Goal: Task Accomplishment & Management: Complete application form

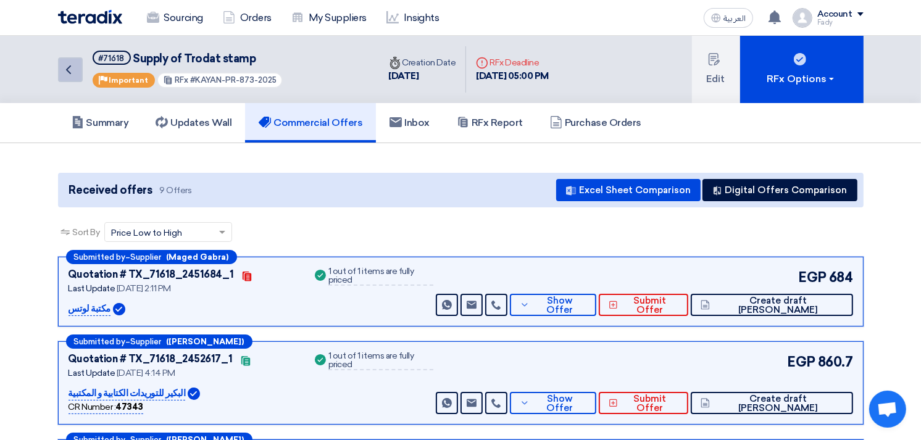
click at [63, 76] on link "Back" at bounding box center [70, 69] width 25 height 25
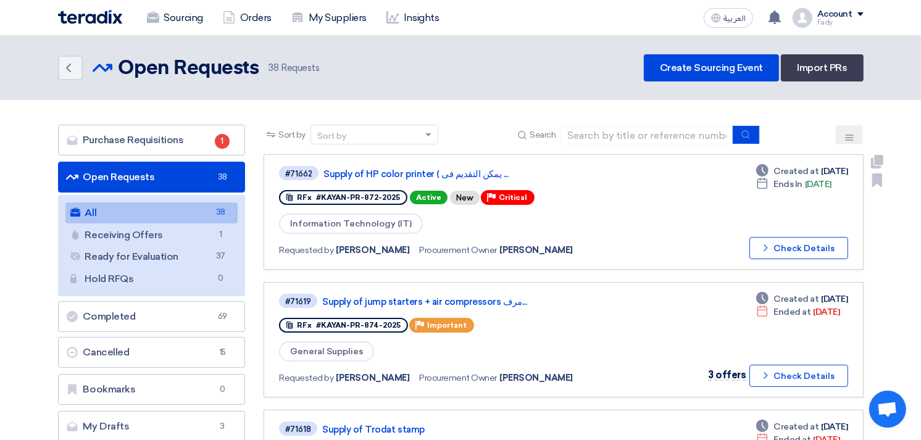
click at [658, 194] on div "#71662 Supply of HP color printer ( يمكن التقديم فى ... RFx #KAYAN-PR-872-2025 …" at bounding box center [563, 212] width 569 height 94
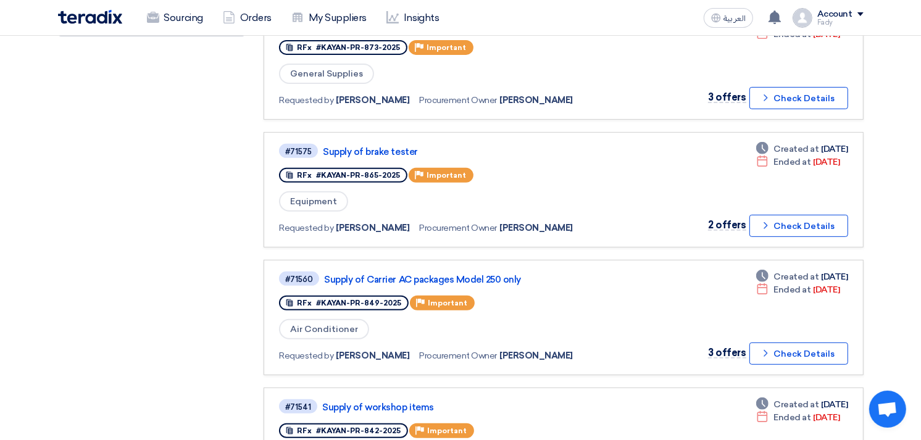
scroll to position [406, 0]
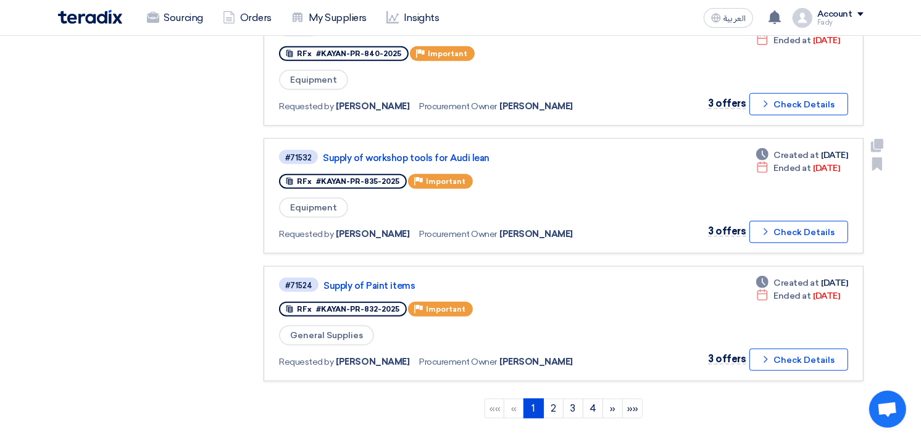
scroll to position [1037, 0]
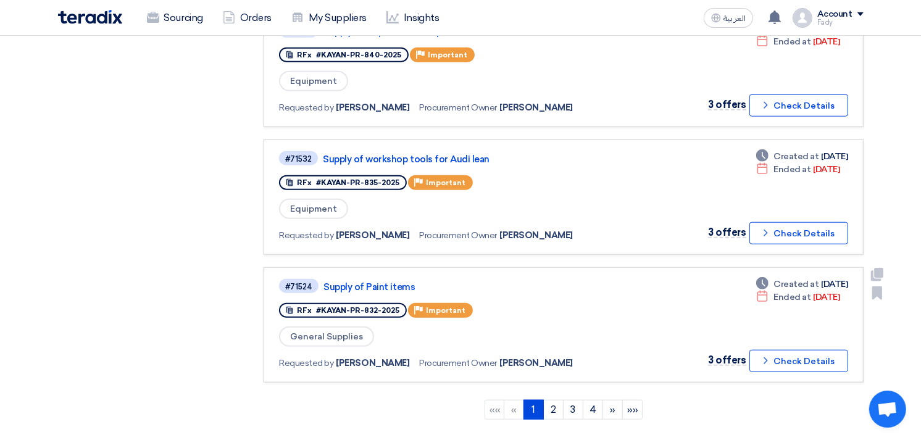
click at [447, 303] on div "Priority Important" at bounding box center [440, 310] width 65 height 15
click at [551, 400] on link "2" at bounding box center [553, 410] width 20 height 20
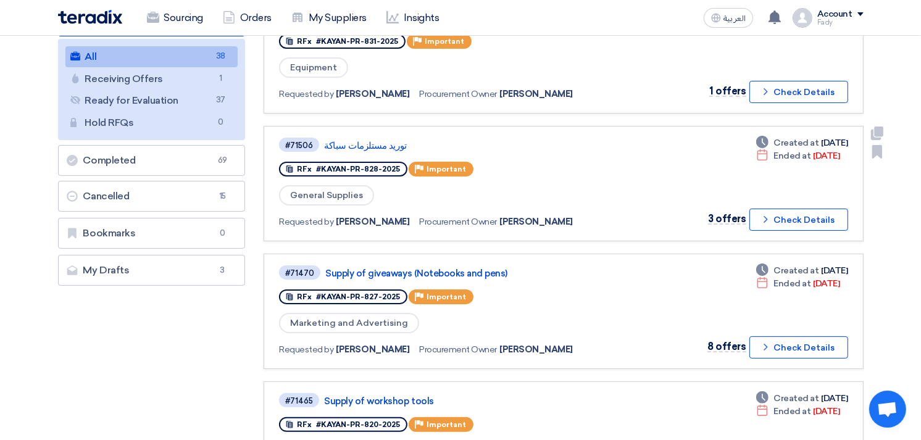
scroll to position [157, 0]
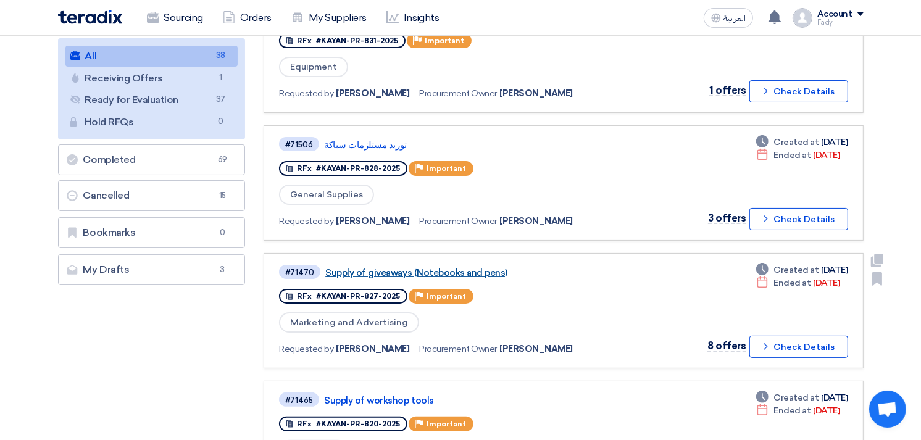
click at [443, 267] on link "Supply of giveaways (Notebooks and pens)" at bounding box center [479, 272] width 309 height 11
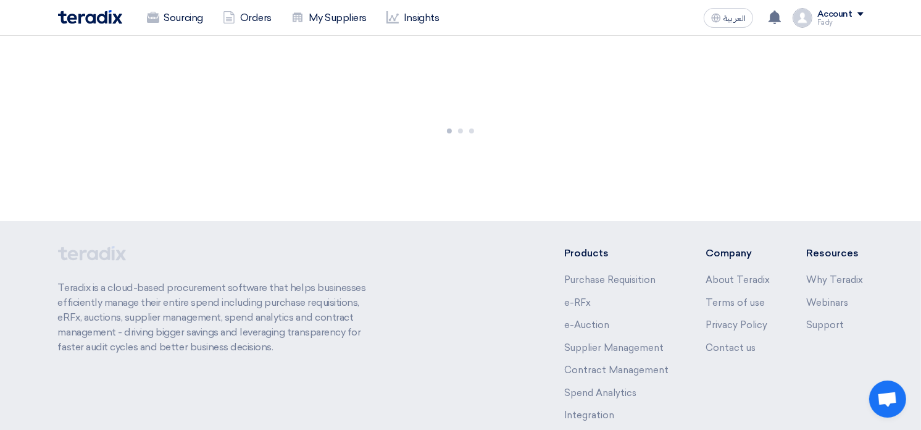
click at [443, 266] on div "Teradix is a cloud-based procurement software that helps businesses efficiently…" at bounding box center [461, 343] width 806 height 195
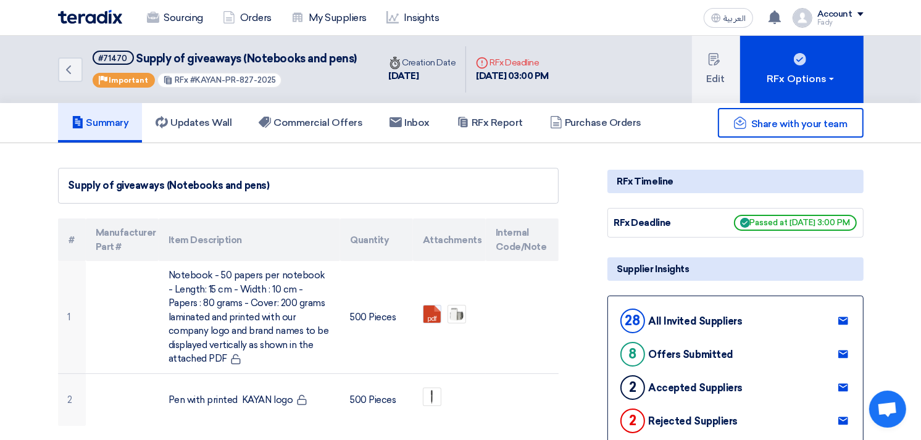
click at [443, 266] on td "pdf" at bounding box center [449, 317] width 73 height 112
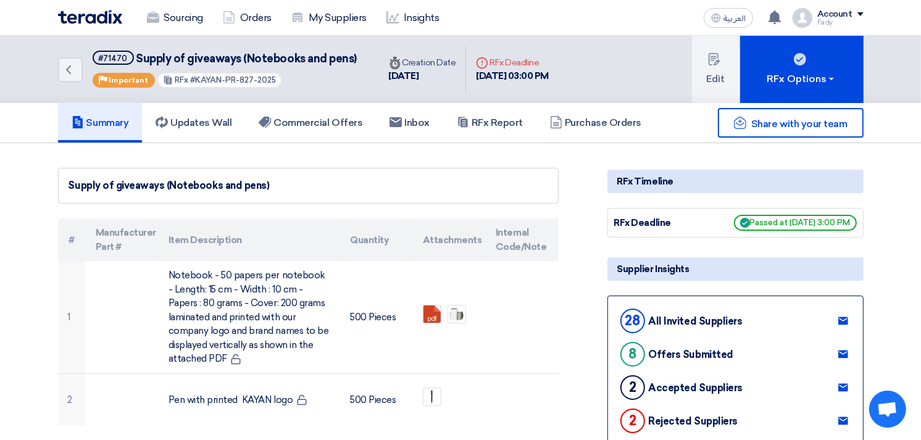
click at [443, 266] on td "pdf" at bounding box center [449, 317] width 73 height 112
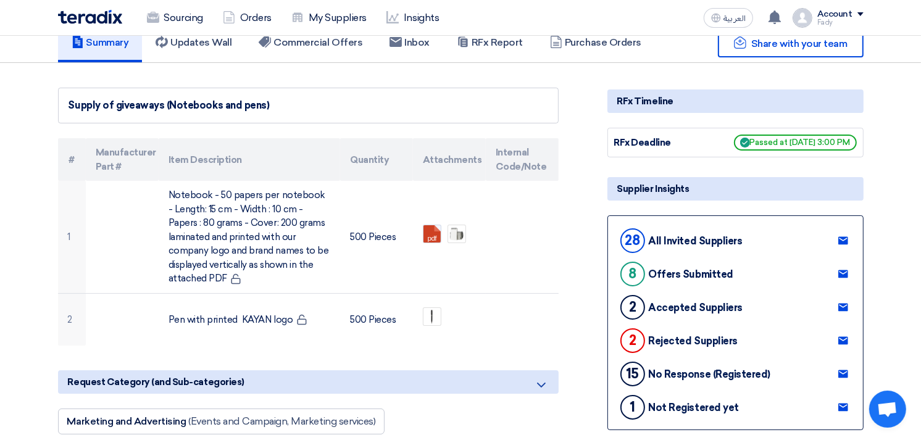
scroll to position [83, 0]
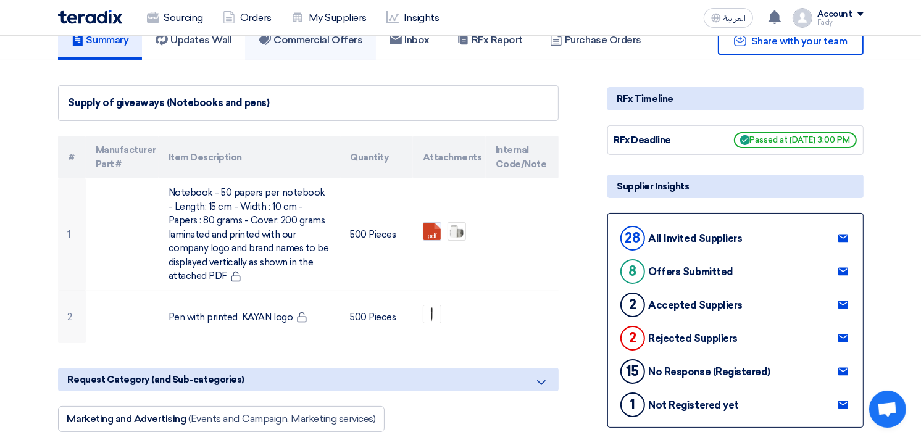
click at [314, 52] on link "Commercial Offers" at bounding box center [310, 40] width 131 height 40
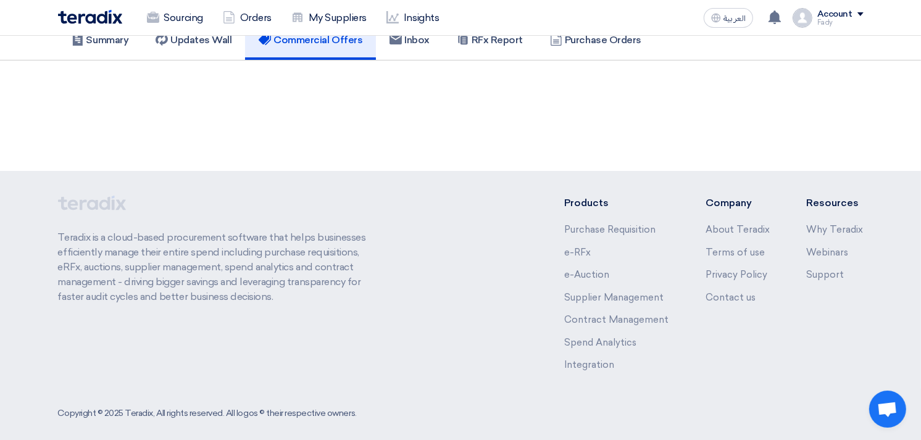
click at [314, 52] on link "Commercial Offers" at bounding box center [310, 40] width 131 height 40
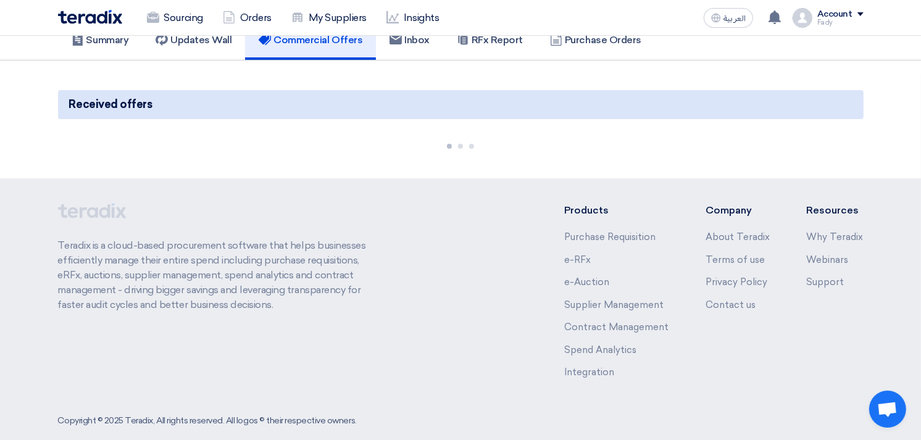
click at [314, 52] on link "Commercial Offers" at bounding box center [310, 40] width 131 height 40
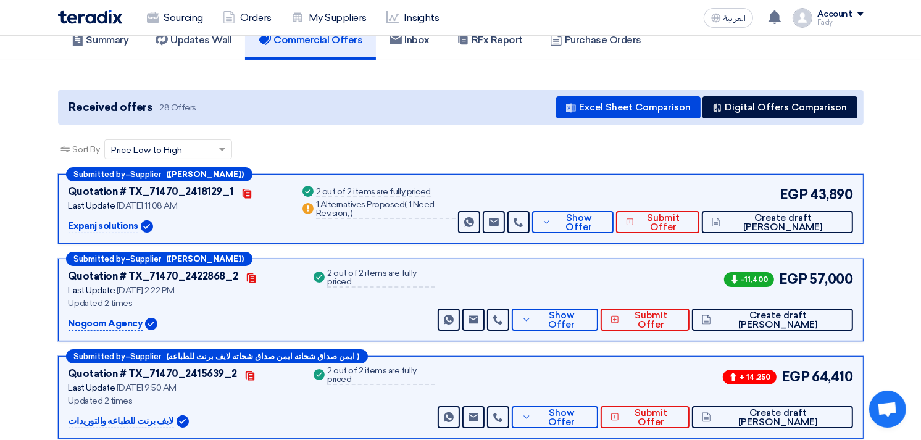
click at [315, 52] on link "Commercial Offers" at bounding box center [310, 40] width 131 height 40
click at [601, 217] on span "Show Offer" at bounding box center [579, 223] width 49 height 19
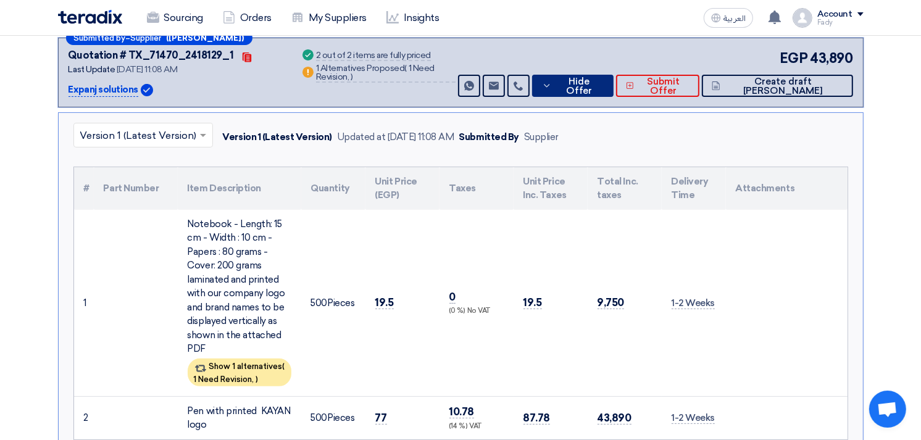
scroll to position [222, 0]
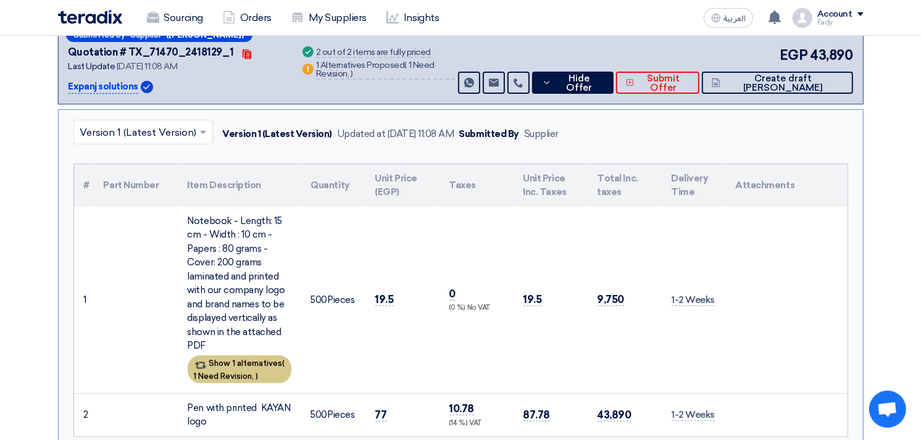
click at [249, 366] on div "Show 1 alternatives ( 1 Need Revision, )" at bounding box center [240, 370] width 104 height 28
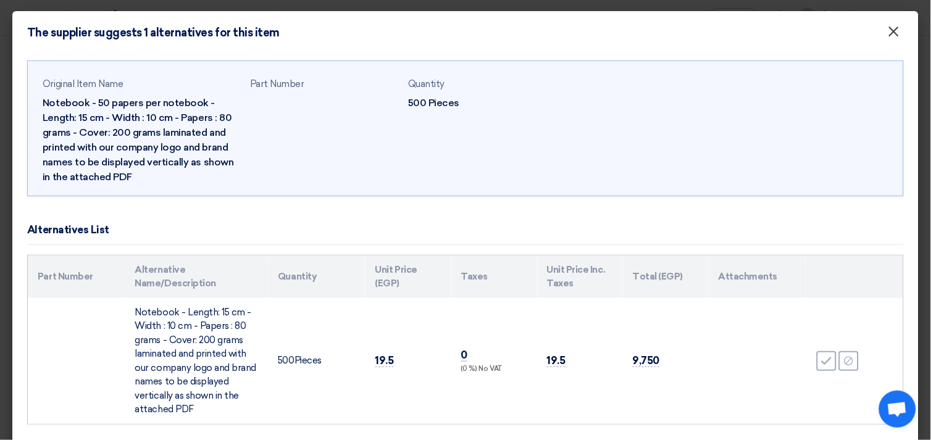
click at [888, 31] on span "×" at bounding box center [894, 34] width 12 height 25
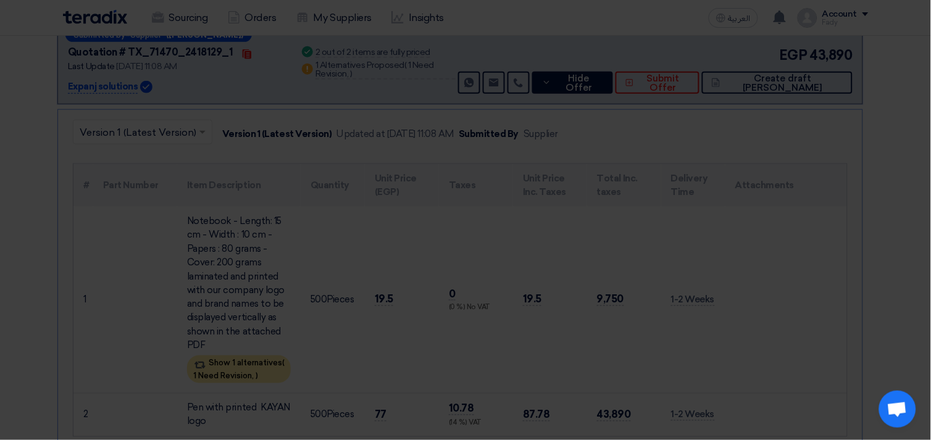
click at [888, 16] on span "×" at bounding box center [894, 3] width 12 height 25
click at [886, 31] on div "Original Item Name Notebook - 50 papers per notebook - Length: 15 cm - Width : …" at bounding box center [465, 228] width 907 height 410
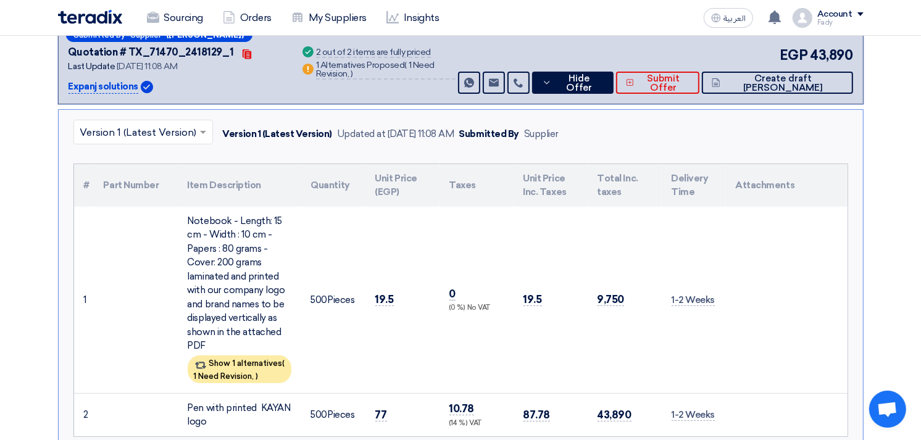
click at [886, 31] on div "Original Item Name Notebook - 50 papers per notebook - Length: 15 cm - Width : …" at bounding box center [460, 98] width 867 height 136
click at [886, 31] on nav "Sourcing Orders My Suppliers Insights العربية ع You received a new message from…" at bounding box center [460, 18] width 921 height 36
click at [601, 275] on td "9,750" at bounding box center [625, 300] width 74 height 187
click at [604, 83] on span "Hide Offer" at bounding box center [579, 83] width 49 height 19
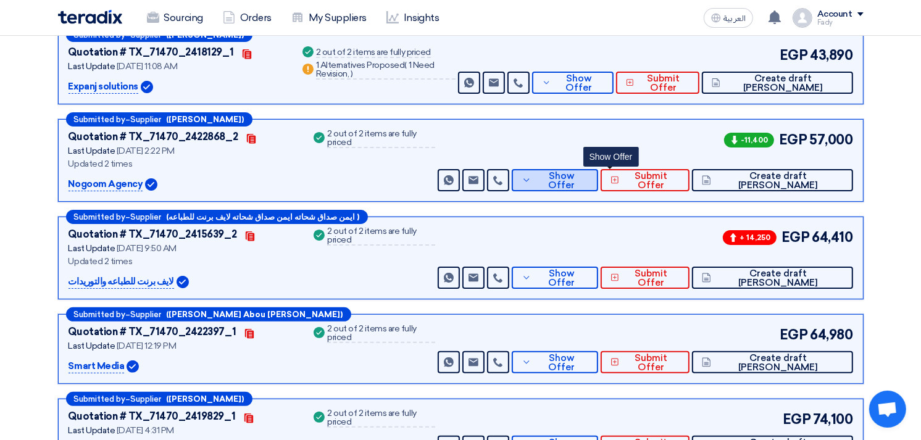
click at [589, 177] on span "Show Offer" at bounding box center [562, 181] width 54 height 19
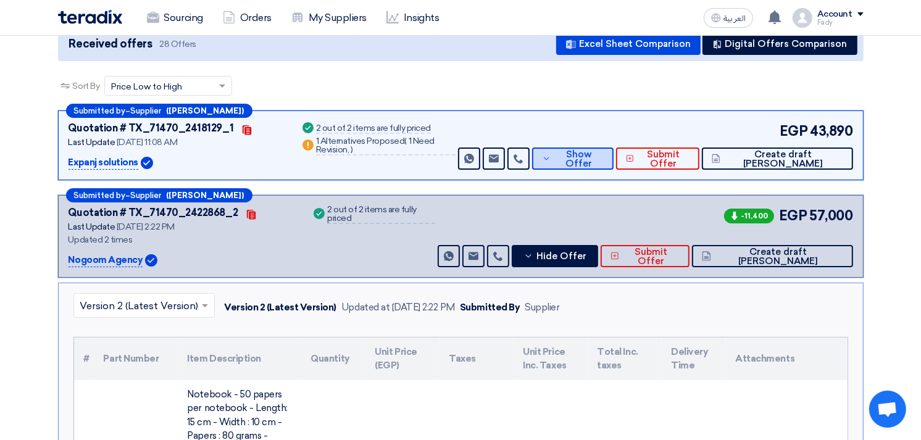
scroll to position [146, 0]
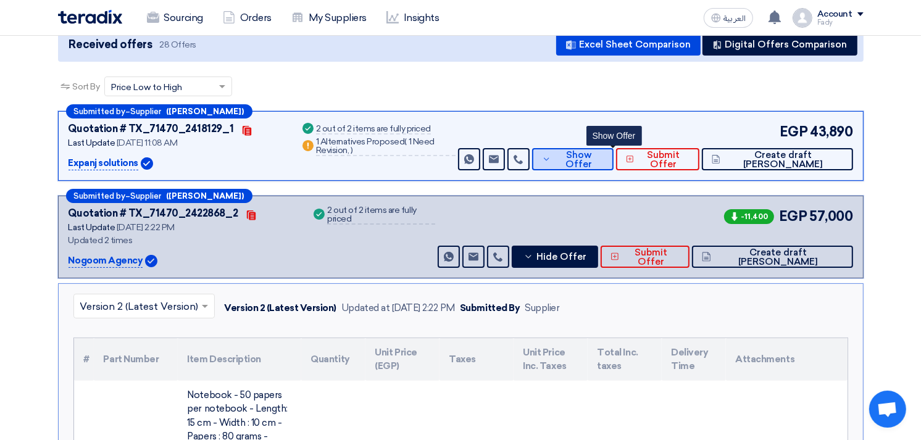
drag, startPoint x: 610, startPoint y: 169, endPoint x: 614, endPoint y: 159, distance: 10.2
click at [614, 159] on div "Submitted by – Supplier (Ahmed Attared) Quotation # TX_71470_2418129_1 Contacts…" at bounding box center [461, 146] width 806 height 70
click at [604, 159] on span "Show Offer" at bounding box center [579, 160] width 49 height 19
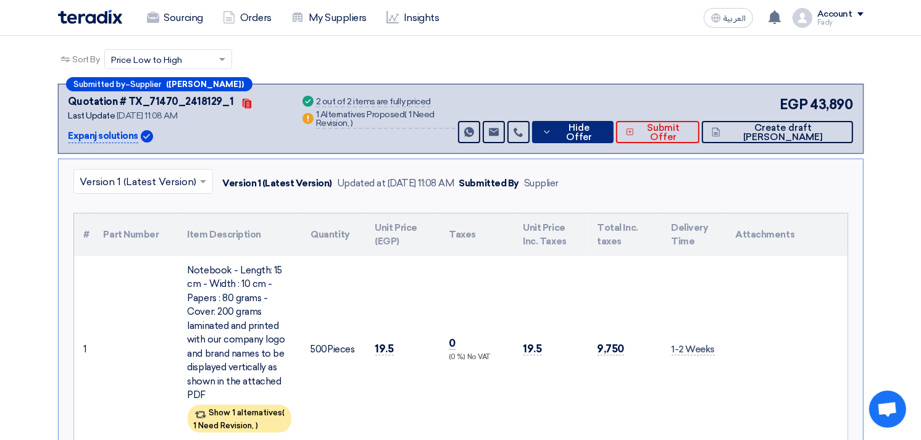
scroll to position [159, 0]
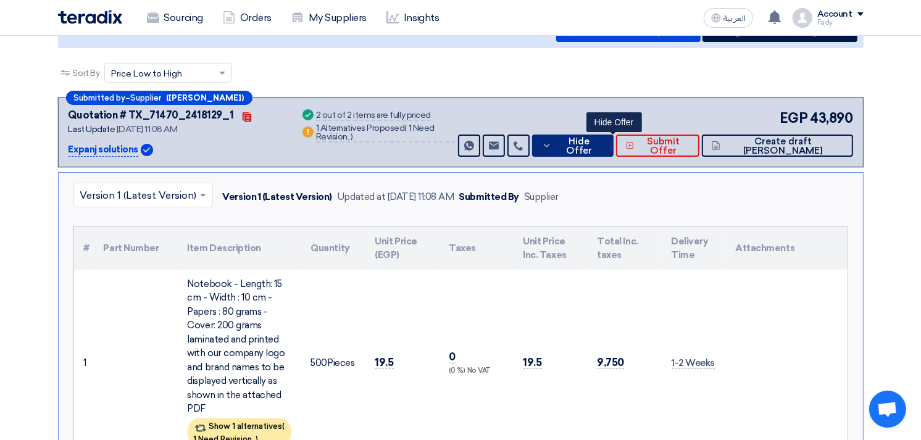
click at [601, 149] on button "Hide Offer" at bounding box center [573, 146] width 82 height 22
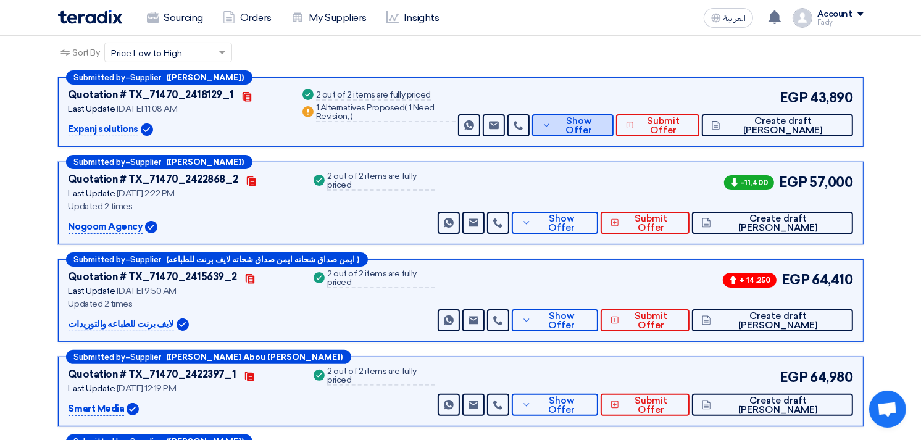
scroll to position [180, 0]
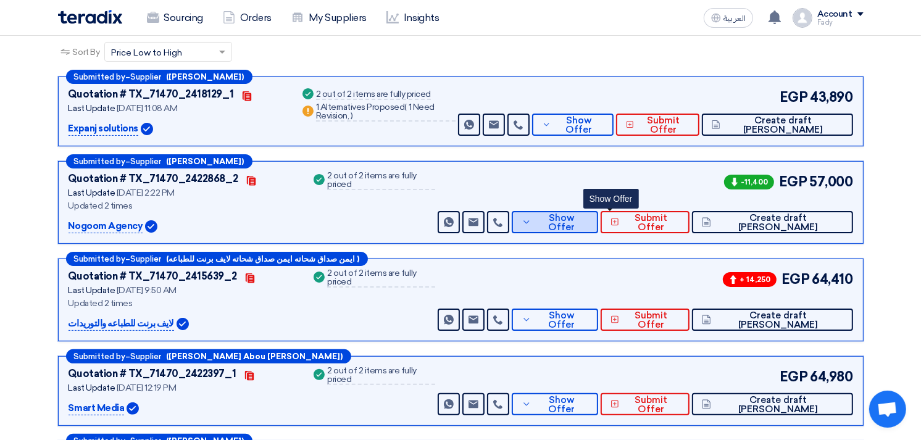
click at [589, 219] on span "Show Offer" at bounding box center [562, 223] width 54 height 19
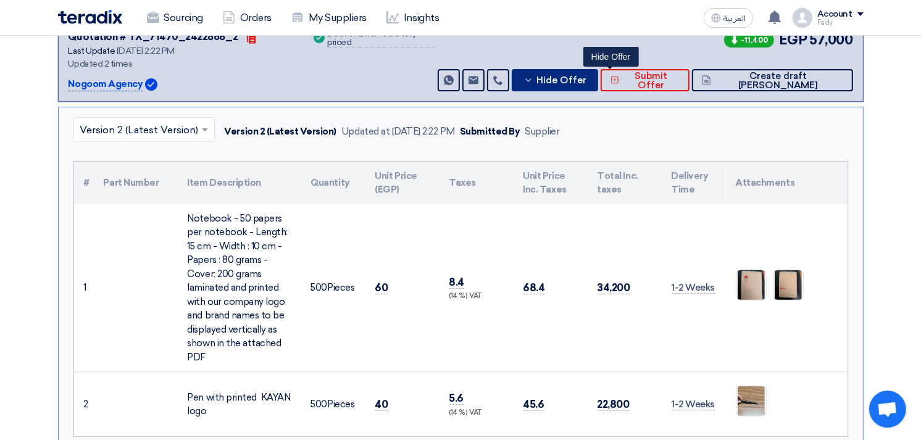
scroll to position [324, 0]
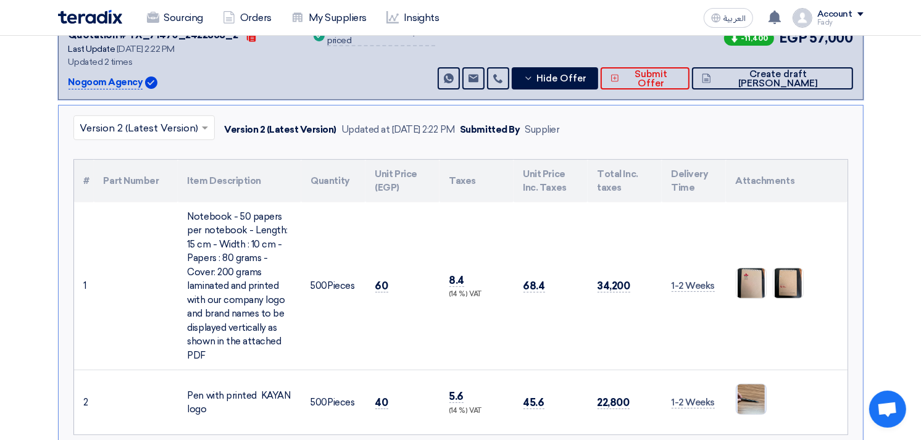
click at [748, 396] on img at bounding box center [752, 399] width 30 height 39
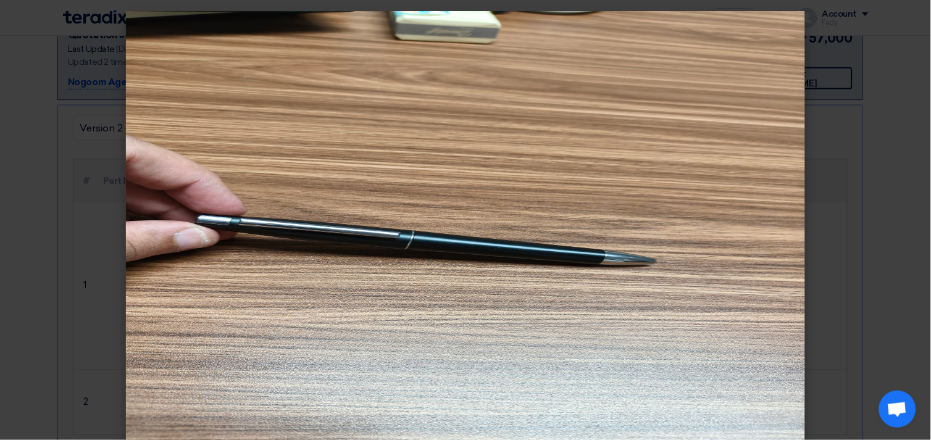
click at [860, 309] on modal-container at bounding box center [465, 220] width 931 height 440
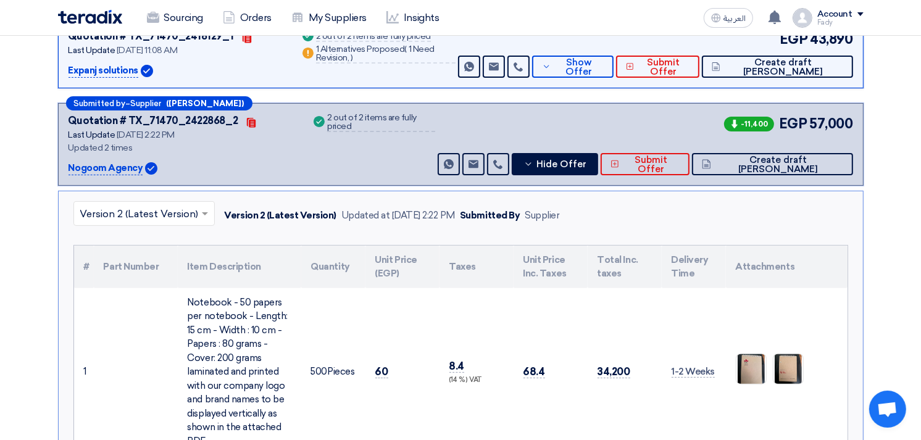
scroll to position [207, 0]
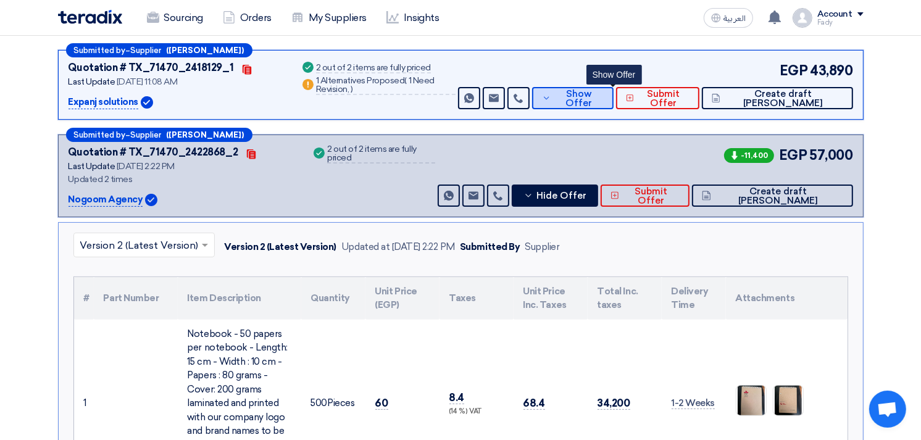
click at [614, 104] on button "Show Offer" at bounding box center [573, 98] width 82 height 22
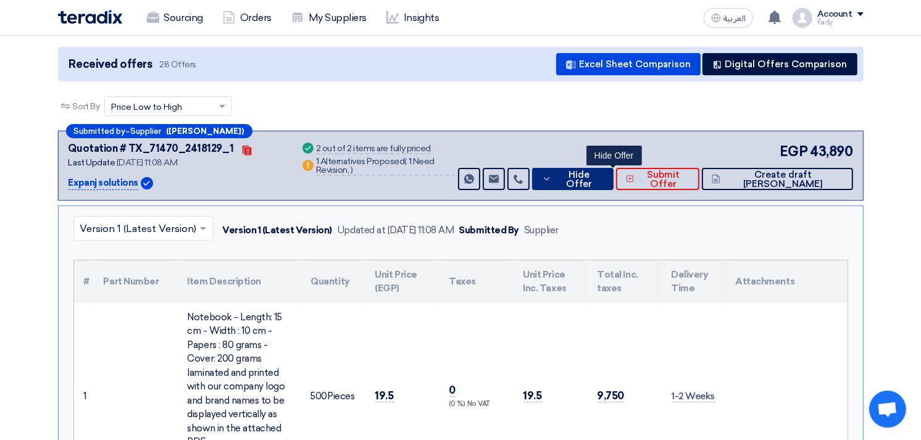
scroll to position [0, 0]
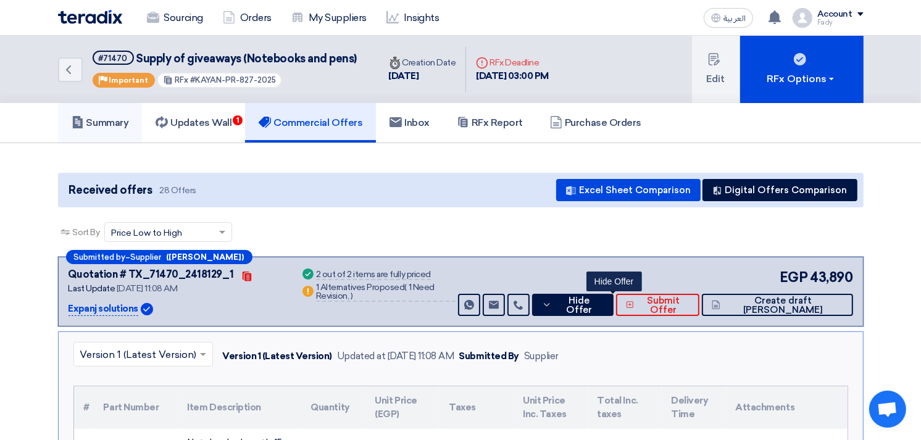
click at [96, 120] on h5 "Summary" at bounding box center [100, 123] width 57 height 12
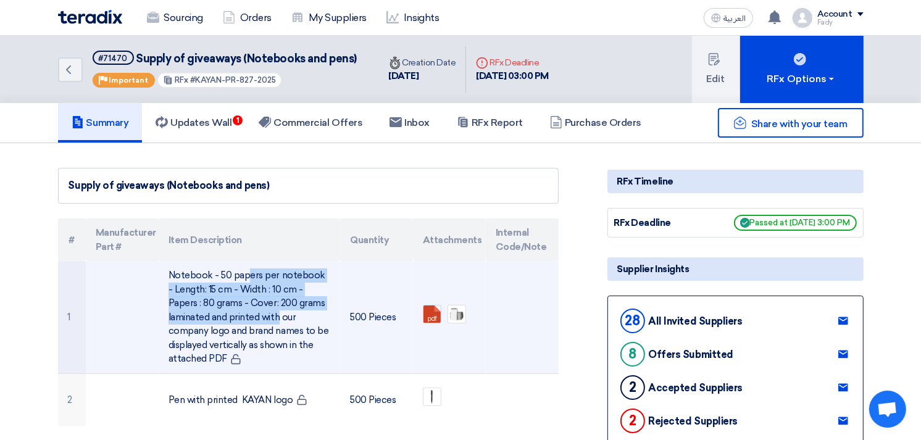
drag, startPoint x: 331, startPoint y: 301, endPoint x: 167, endPoint y: 266, distance: 167.4
click at [167, 266] on td "Notebook - 50 papers per notebook - Length: 15 cm - Width : 10 cm - Papers : 80…" at bounding box center [250, 317] width 182 height 112
copy td "Notebook - 50 papers per notebook - Length: 15 cm - Width : 10 cm - Papers : 80…"
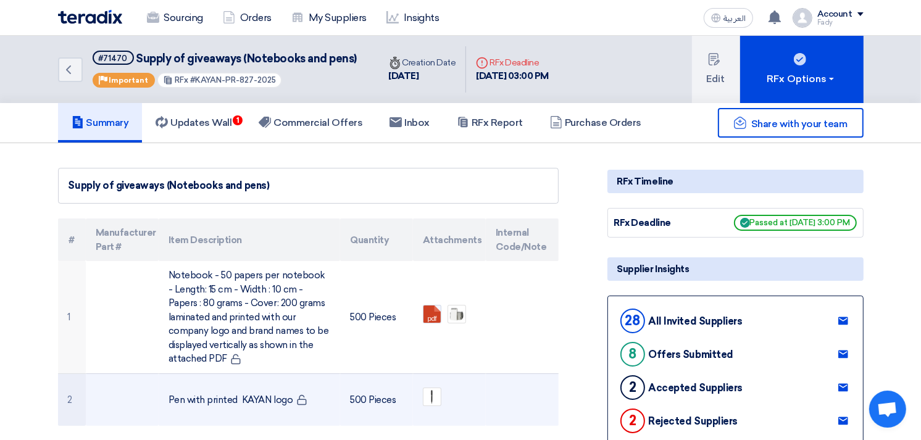
click at [205, 396] on td "Pen with printed KAYAN logo" at bounding box center [250, 400] width 182 height 52
copy tr "Pen with printed KAYAN logo"
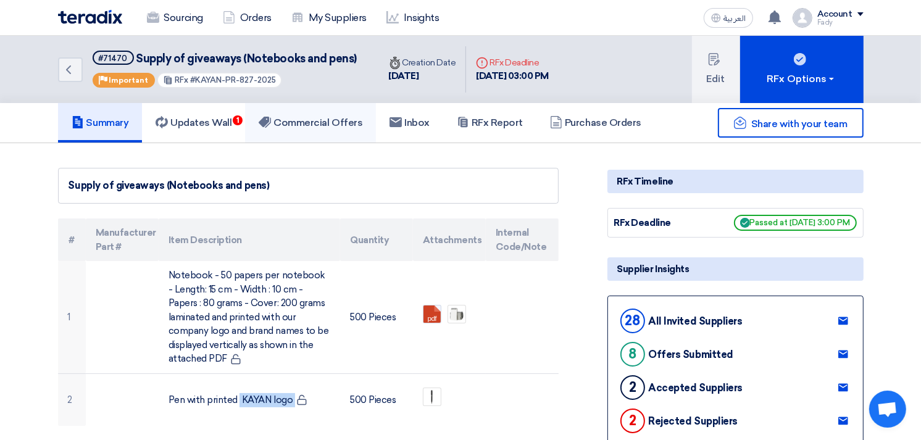
click at [325, 120] on h5 "Commercial Offers" at bounding box center [311, 123] width 104 height 12
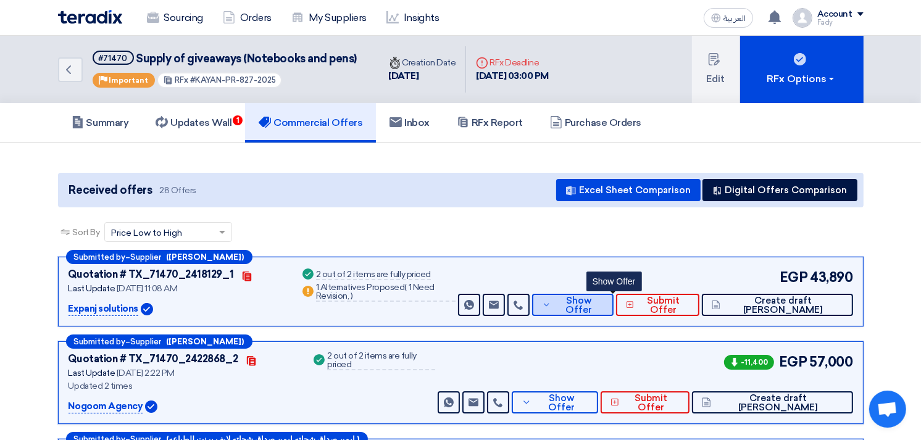
click at [595, 300] on span "Show Offer" at bounding box center [579, 305] width 49 height 19
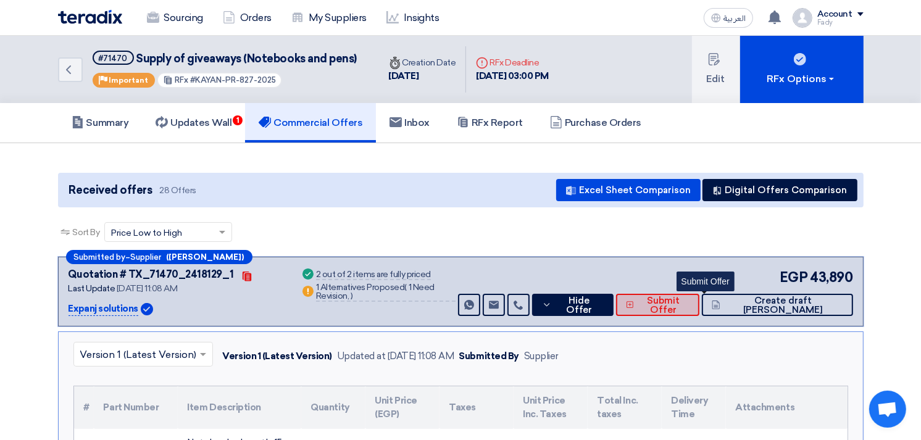
click at [690, 296] on span "Submit Offer" at bounding box center [663, 305] width 52 height 19
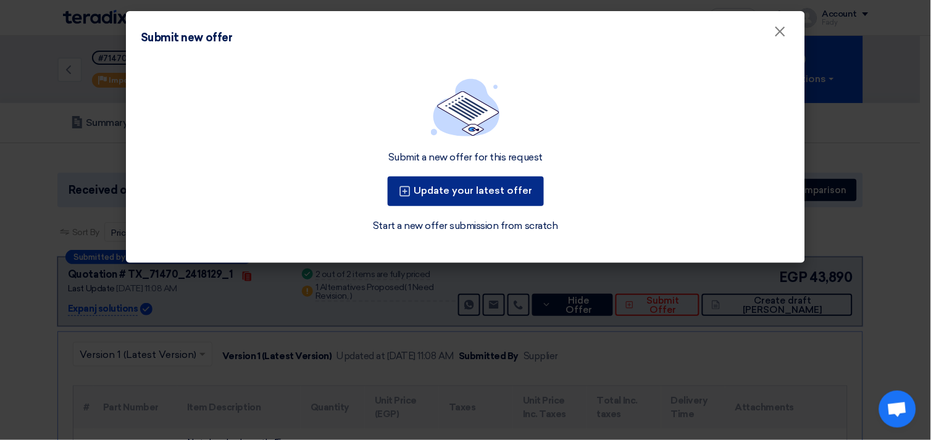
click at [498, 196] on button "Update your latest offer" at bounding box center [466, 192] width 156 height 30
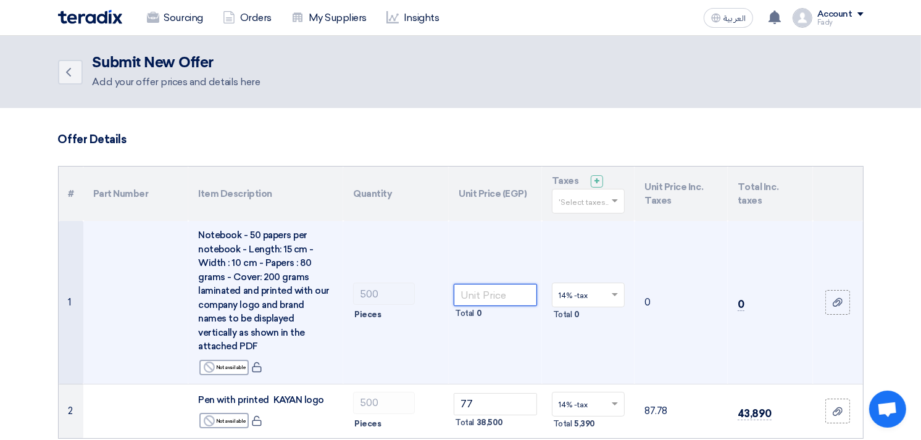
click at [478, 294] on input "number" at bounding box center [495, 295] width 83 height 22
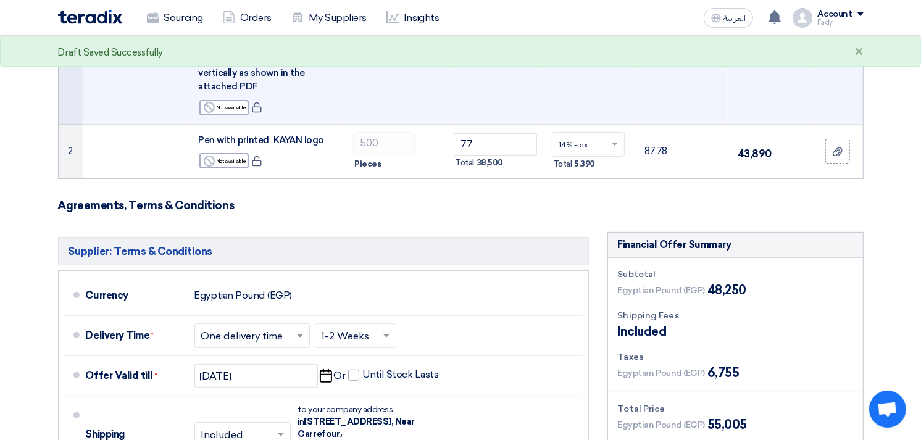
scroll to position [69, 0]
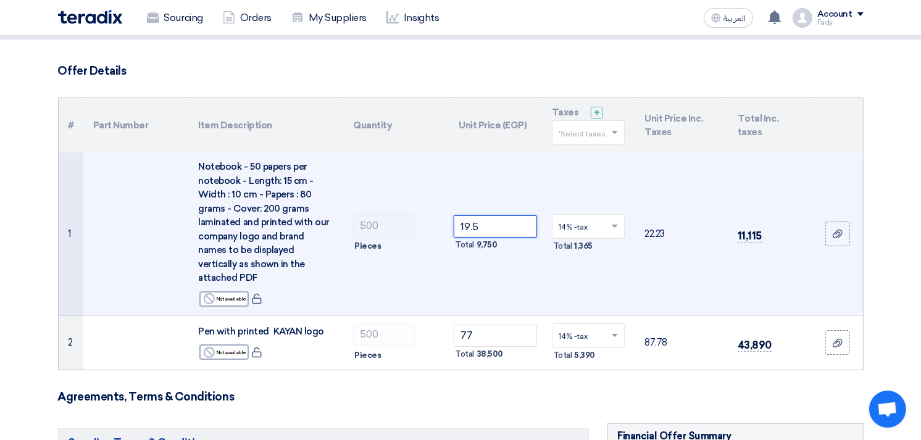
type input "19.5"
click at [599, 218] on input "text" at bounding box center [583, 228] width 48 height 20
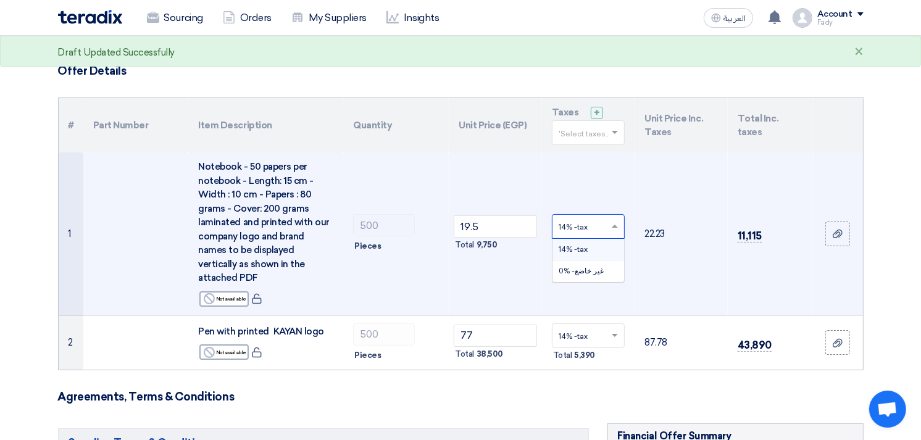
click at [661, 269] on td "22.23" at bounding box center [681, 234] width 93 height 163
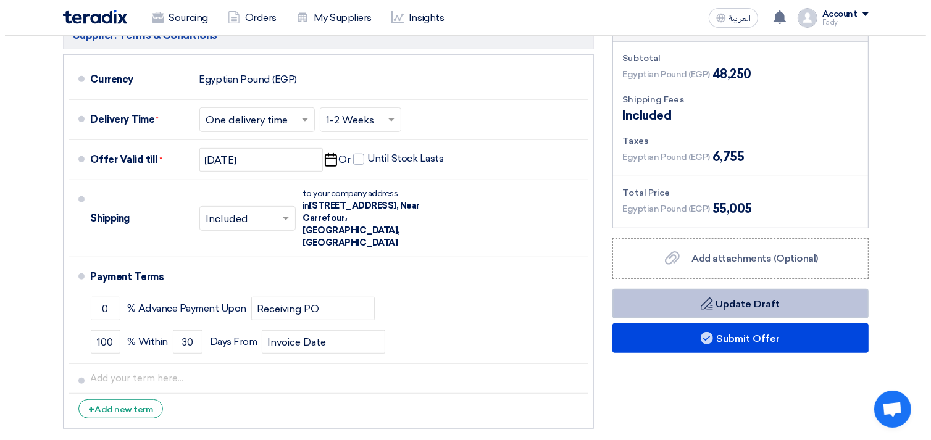
scroll to position [480, 0]
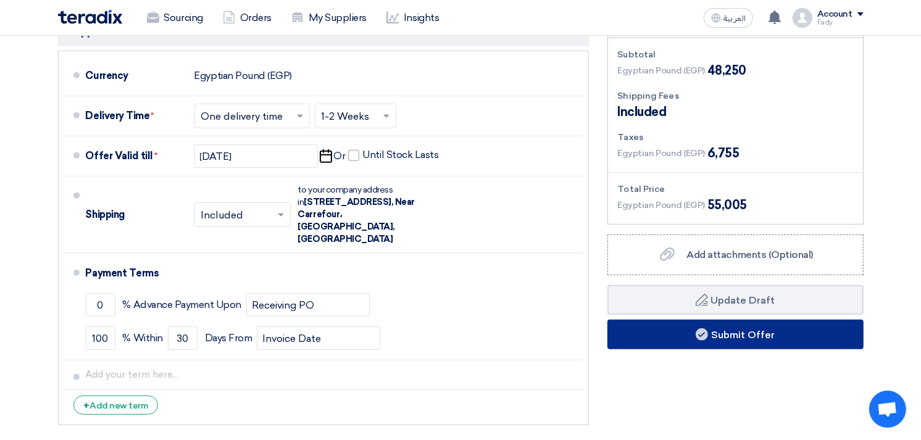
click at [744, 320] on button "Submit Offer" at bounding box center [736, 335] width 256 height 30
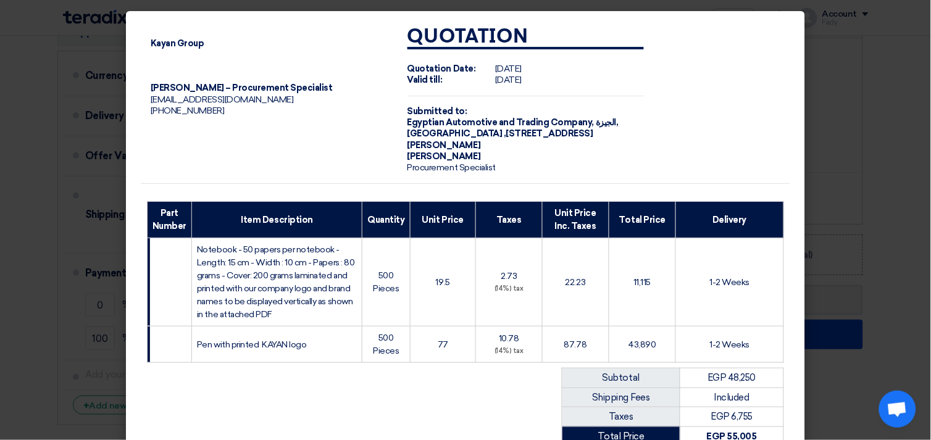
scroll to position [185, 0]
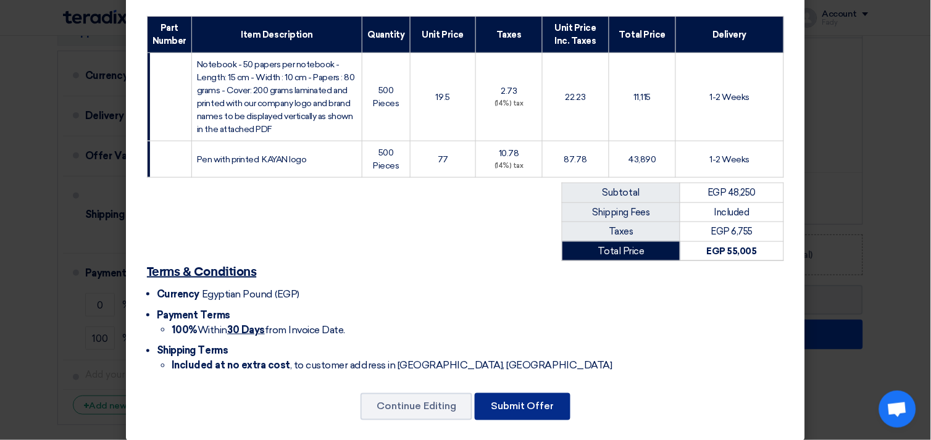
click at [551, 393] on button "Submit Offer" at bounding box center [523, 406] width 96 height 27
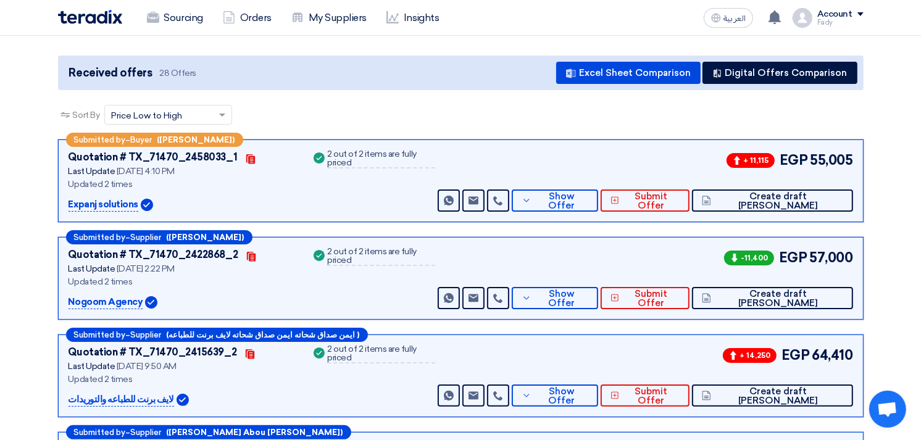
scroll to position [149, 0]
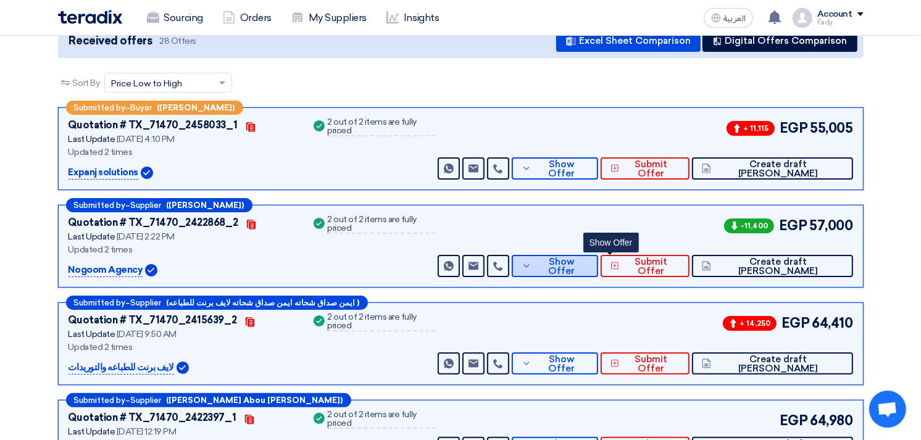
click at [598, 270] on button "Show Offer" at bounding box center [555, 266] width 86 height 22
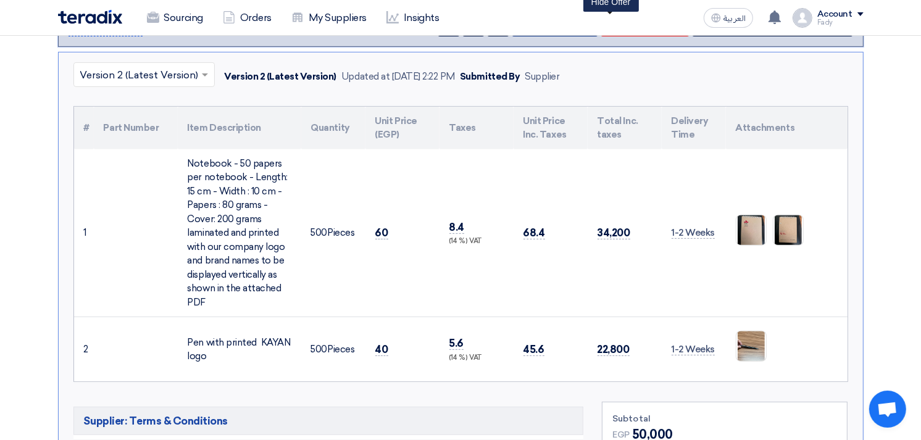
scroll to position [424, 0]
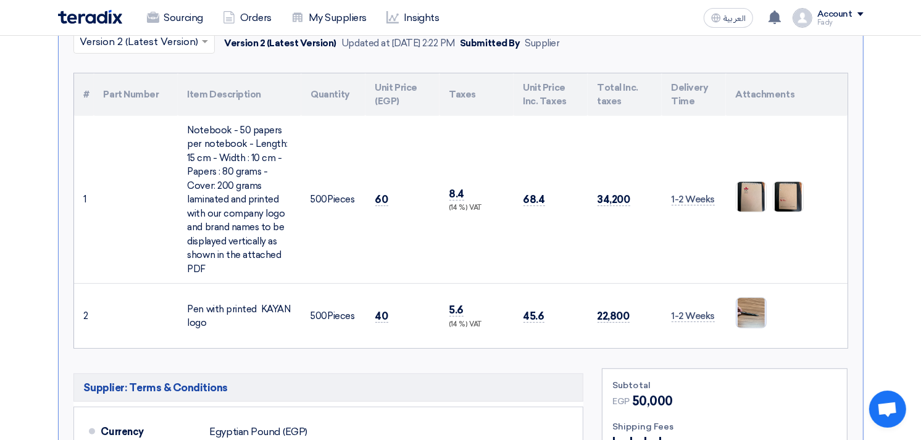
click at [760, 312] on img at bounding box center [752, 313] width 30 height 39
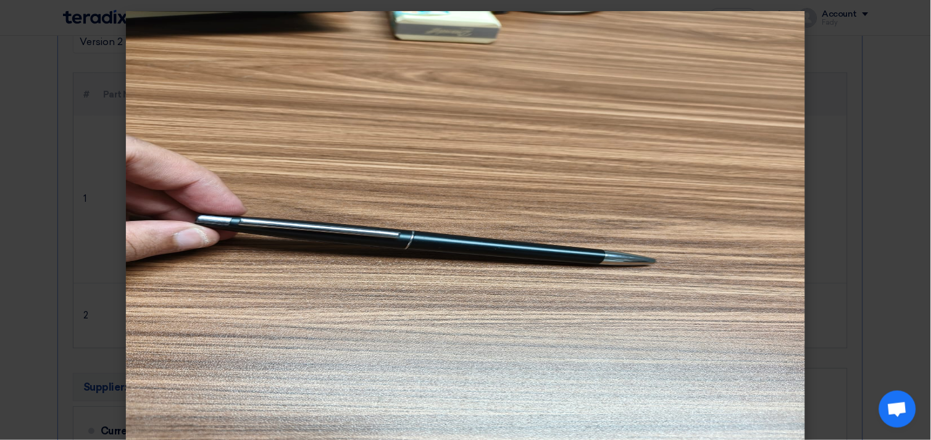
click at [850, 178] on modal-container at bounding box center [465, 220] width 931 height 440
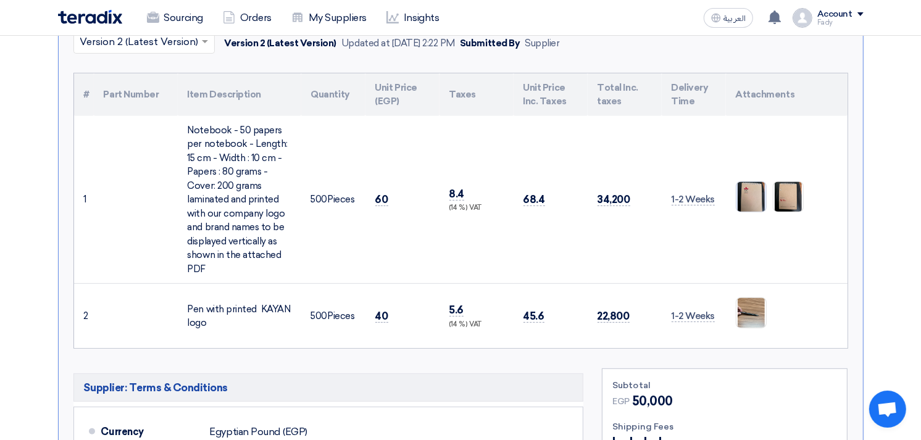
click at [739, 192] on img at bounding box center [752, 196] width 30 height 37
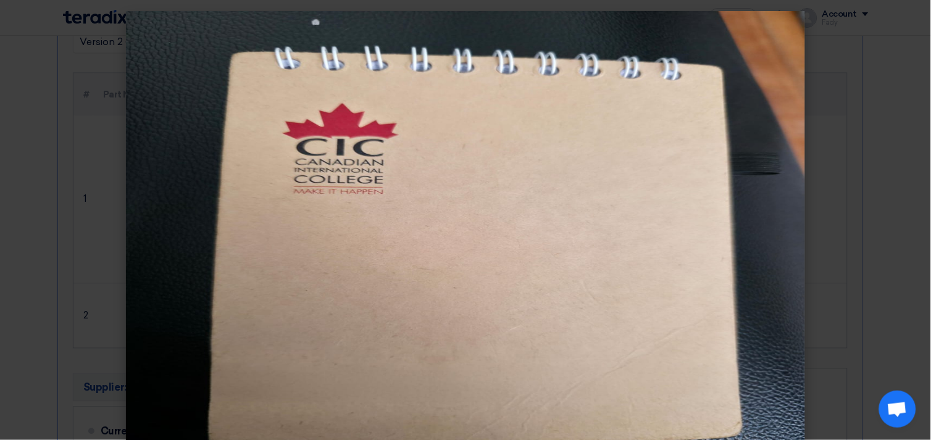
click at [786, 183] on img at bounding box center [465, 231] width 679 height 440
click at [872, 113] on modal-container at bounding box center [465, 220] width 931 height 440
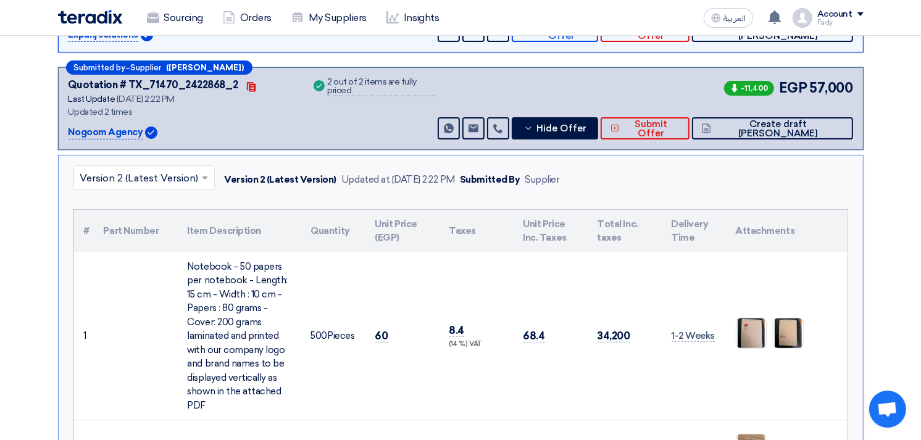
scroll to position [287, 0]
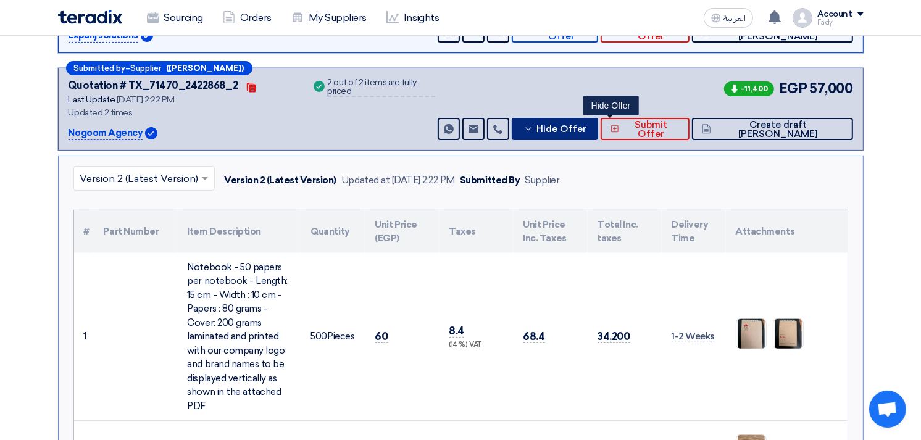
click at [587, 128] on span "Hide Offer" at bounding box center [562, 129] width 50 height 9
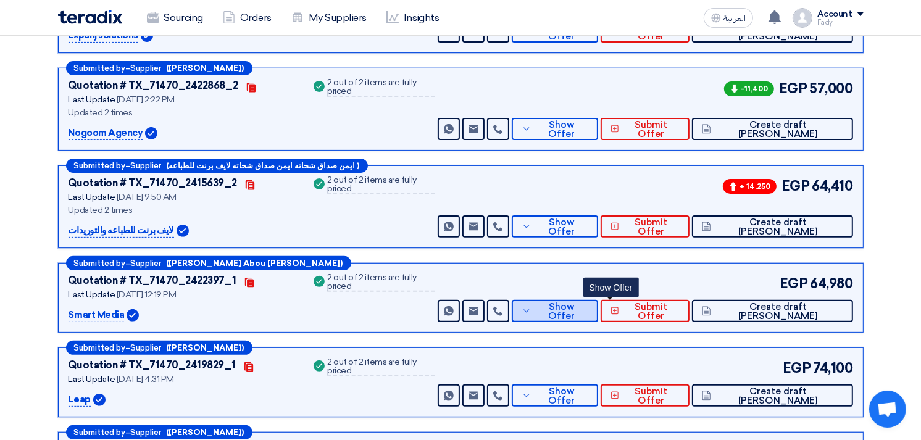
click at [598, 315] on button "Show Offer" at bounding box center [555, 311] width 86 height 22
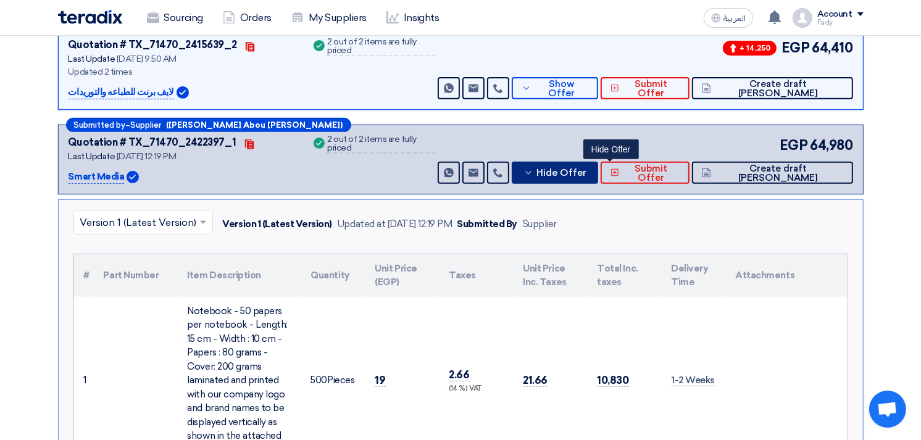
scroll to position [424, 0]
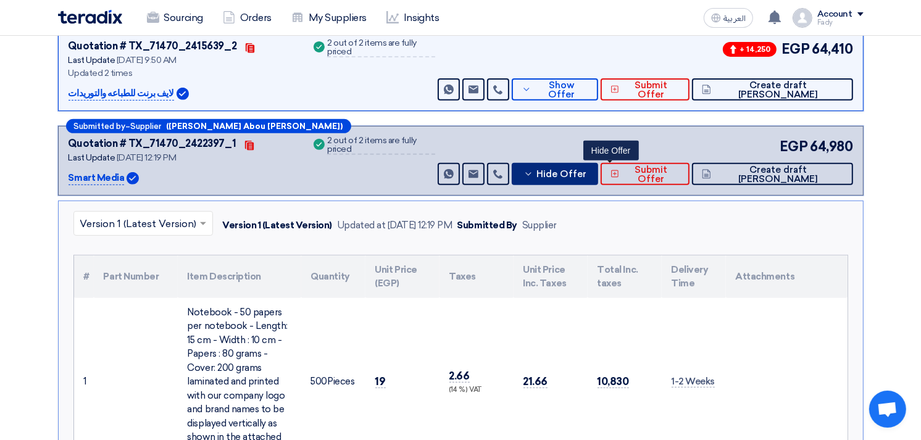
click at [587, 171] on span "Hide Offer" at bounding box center [562, 174] width 50 height 9
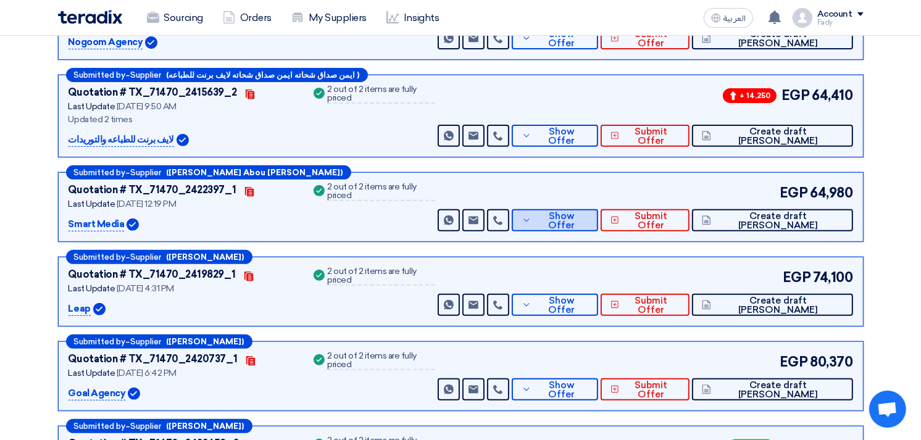
scroll to position [355, 0]
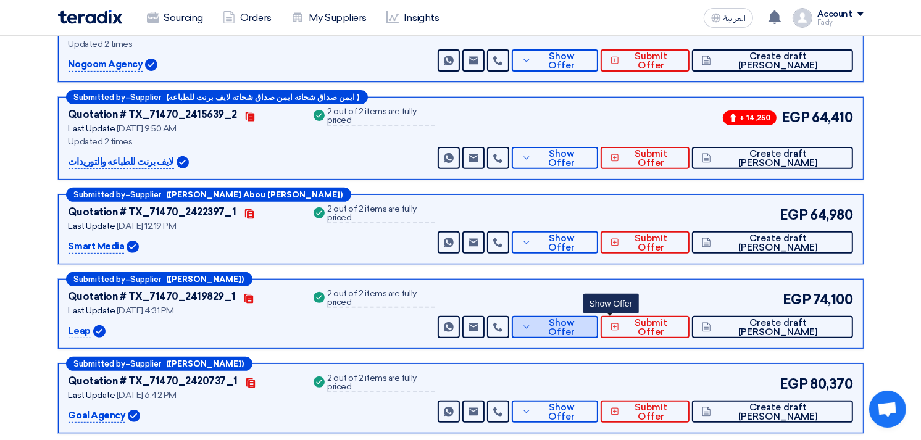
click at [589, 325] on span "Show Offer" at bounding box center [562, 328] width 54 height 19
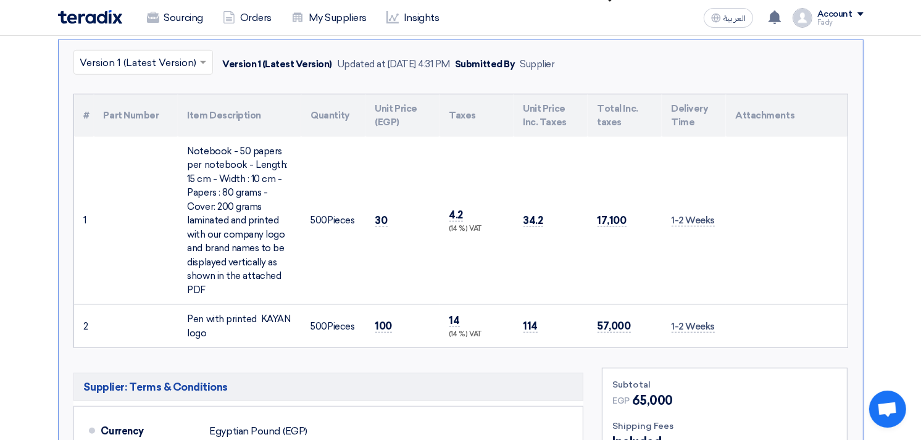
scroll to position [698, 0]
